Goal: Task Accomplishment & Management: Manage account settings

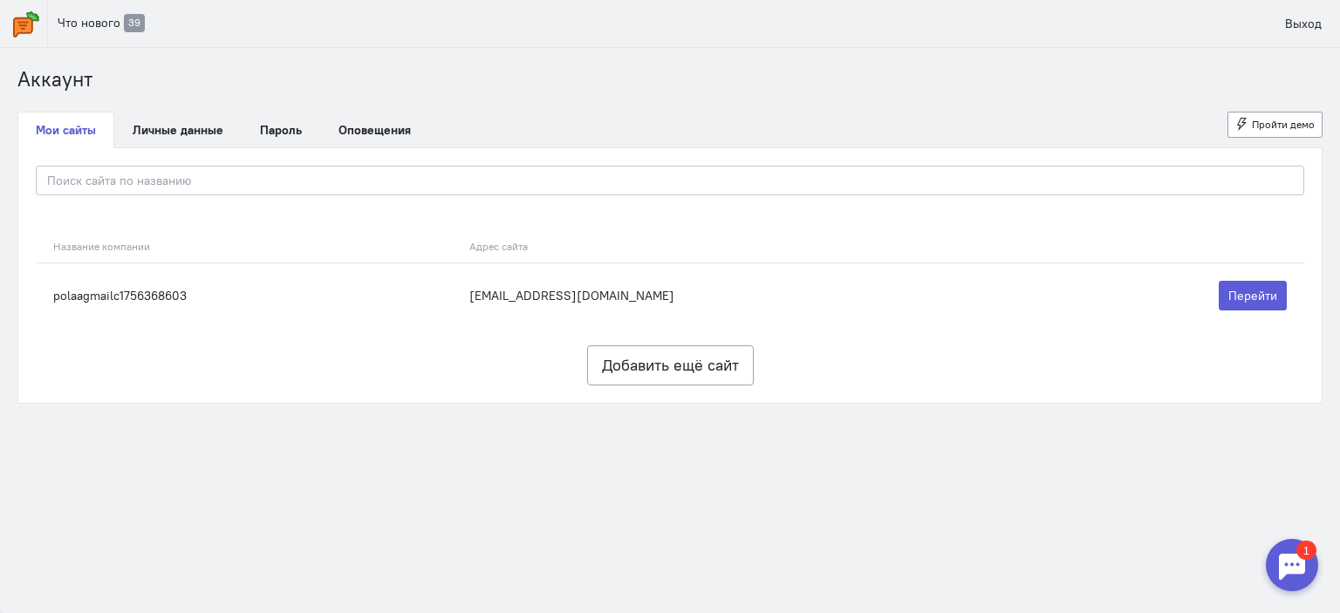
drag, startPoint x: 191, startPoint y: 299, endPoint x: 878, endPoint y: 385, distance: 692.1
click at [878, 385] on div "Название компании Адрес сайта polaagmailc1756368603 [EMAIL_ADDRESS][DOMAIN_NAME…" at bounding box center [670, 275] width 1304 height 255
click at [1302, 18] on link "Выход" at bounding box center [1304, 24] width 56 height 30
